Goal: Task Accomplishment & Management: Use online tool/utility

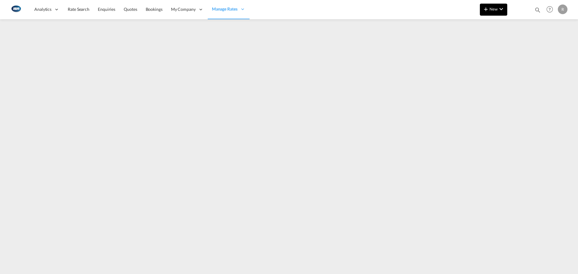
click at [487, 11] on md-icon "icon-plus 400-fg" at bounding box center [485, 8] width 7 height 7
click at [492, 23] on body "Analytics Reports Dashboard Rate Search Enquiries Quotes Bookings" at bounding box center [289, 137] width 578 height 274
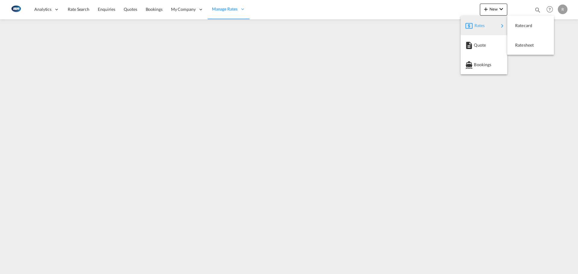
click at [518, 48] on span "Ratesheet" at bounding box center [518, 45] width 7 height 12
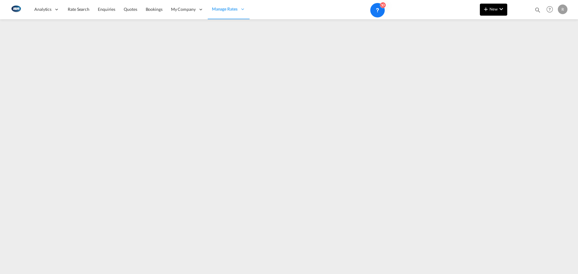
click at [504, 7] on md-icon "icon-chevron-down" at bounding box center [500, 8] width 7 height 7
click at [504, 22] on div "button" at bounding box center [501, 26] width 7 height 12
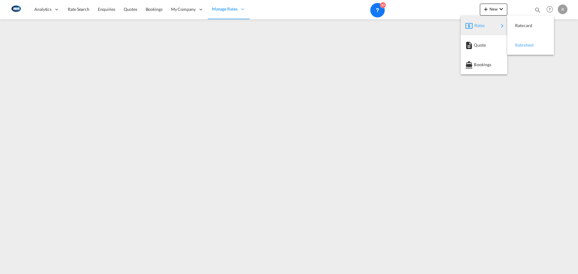
click at [521, 45] on span "Ratesheet" at bounding box center [518, 45] width 7 height 12
